Goal: Task Accomplishment & Management: Manage account settings

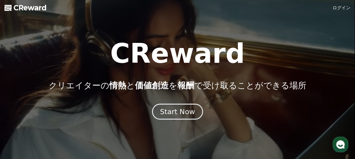
click at [166, 113] on div "Start Now" at bounding box center [177, 112] width 35 height 10
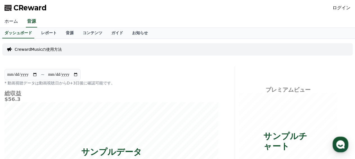
click at [11, 19] on link "ホーム" at bounding box center [11, 22] width 22 height 12
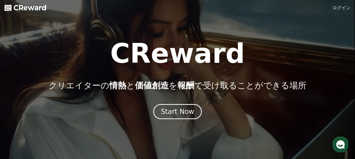
click at [348, 6] on link "ログイン" at bounding box center [342, 7] width 18 height 7
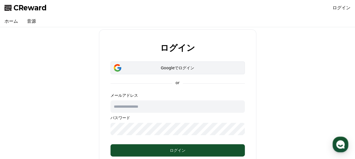
click at [161, 66] on div "Googleでログイン" at bounding box center [178, 68] width 118 height 6
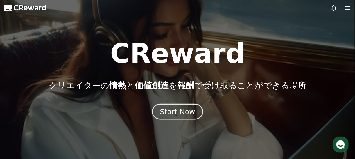
click at [172, 114] on div "Start Now" at bounding box center [177, 112] width 35 height 10
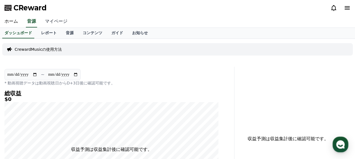
click at [52, 23] on link "マイページ" at bounding box center [55, 22] width 31 height 12
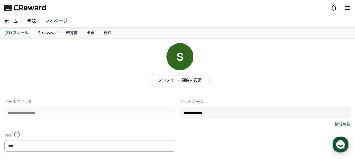
click at [37, 33] on link "チャンネル" at bounding box center [47, 33] width 29 height 11
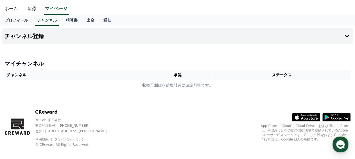
scroll to position [18, 0]
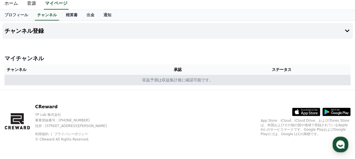
click at [131, 80] on td "収益予測は収益集計後に確認可能です。" at bounding box center [177, 80] width 346 height 10
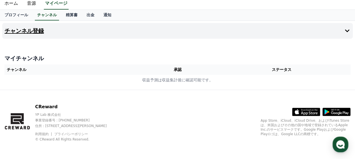
click at [40, 31] on button "チャンネル登録" at bounding box center [177, 31] width 351 height 16
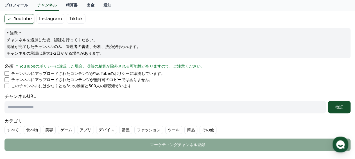
scroll to position [58, 0]
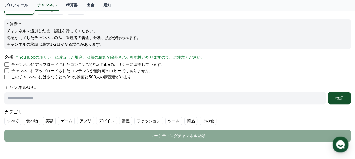
click at [7, 66] on li "チャンネルにアップロードされたコンテンツがYouTubeのポリシーに準拠しています。" at bounding box center [177, 65] width 346 height 6
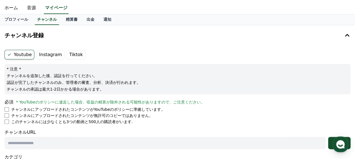
scroll to position [0, 0]
